Goal: Information Seeking & Learning: Learn about a topic

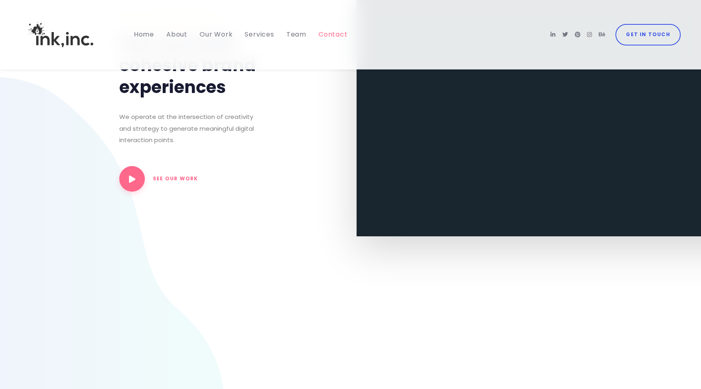
scroll to position [1974, 0]
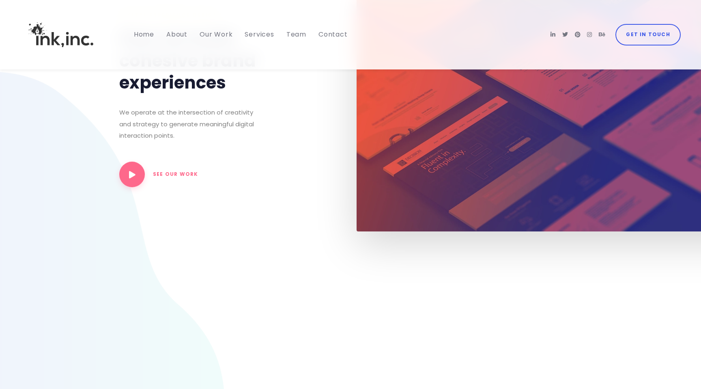
click at [222, 142] on span "We operate at the intersection of creativity and strategy to generate meaningfu…" at bounding box center [191, 124] width 145 height 35
click at [223, 30] on span "Our Work" at bounding box center [216, 34] width 33 height 9
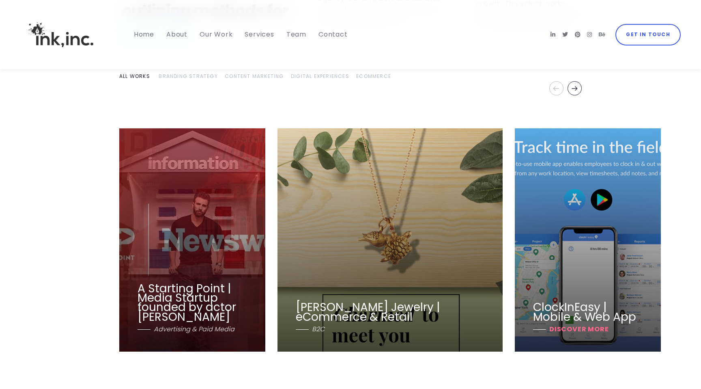
scroll to position [932, 0]
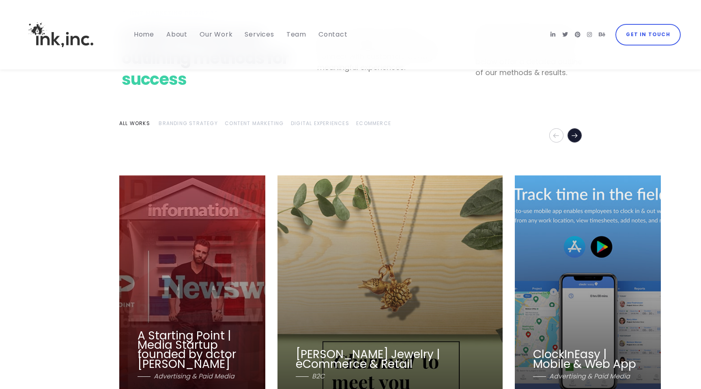
click at [573, 135] on icon "Next" at bounding box center [574, 135] width 7 height 7
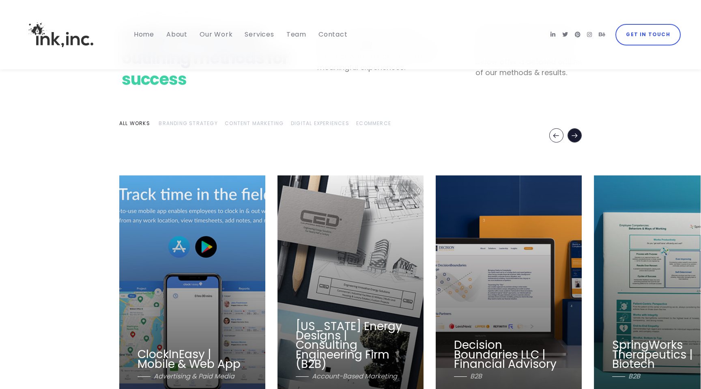
click at [573, 135] on icon "Next" at bounding box center [574, 135] width 7 height 7
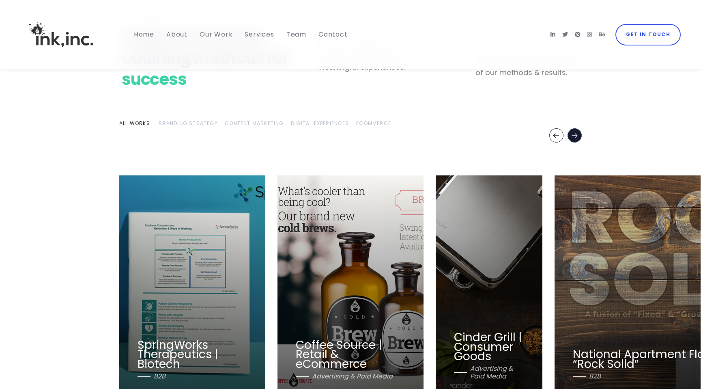
click at [573, 135] on icon "Next" at bounding box center [574, 135] width 7 height 7
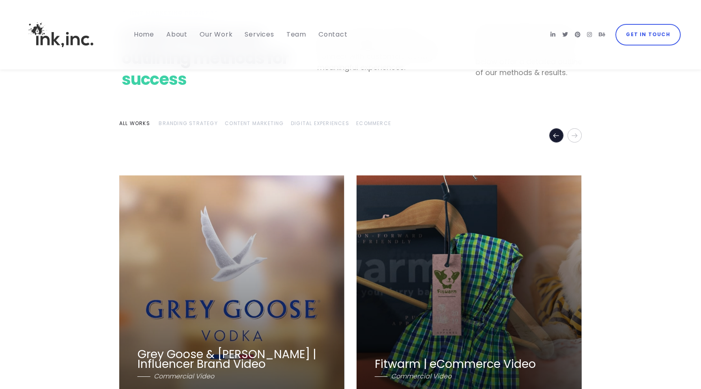
click at [559, 138] on icon "Previous" at bounding box center [556, 135] width 7 height 7
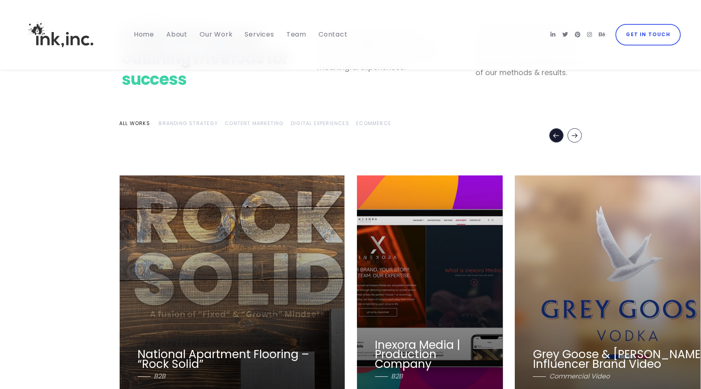
click at [559, 138] on icon "Previous" at bounding box center [556, 135] width 7 height 7
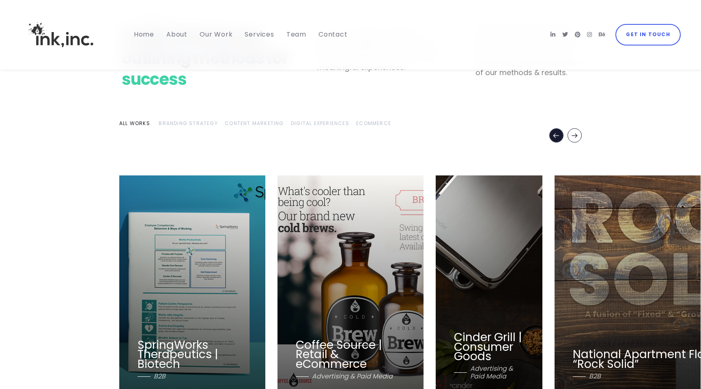
click at [559, 138] on icon "Previous" at bounding box center [556, 135] width 7 height 7
